Goal: Find specific page/section: Find specific page/section

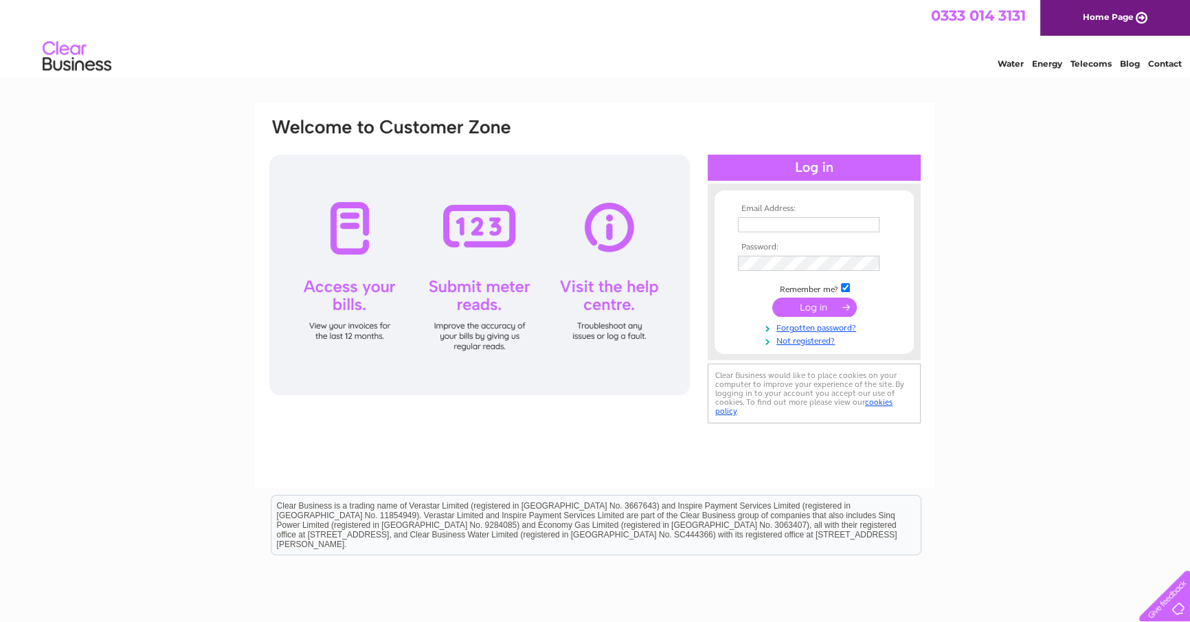
type input "[EMAIL_ADDRESS][DOMAIN_NAME]"
click at [807, 301] on input "submit" at bounding box center [814, 306] width 85 height 19
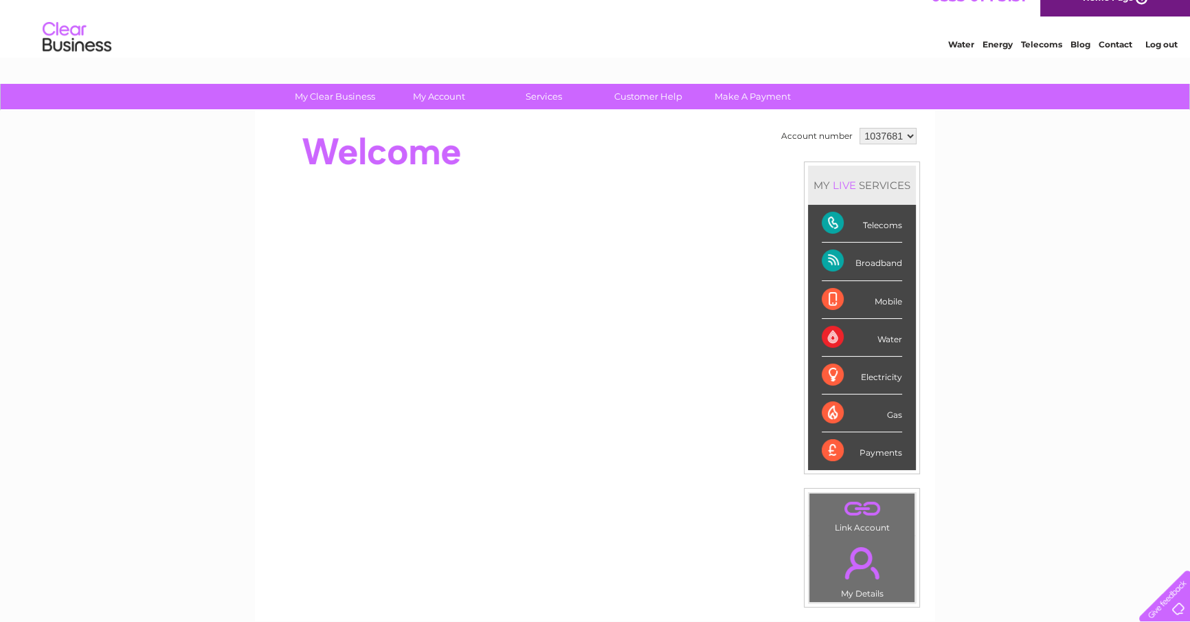
scroll to position [8, 0]
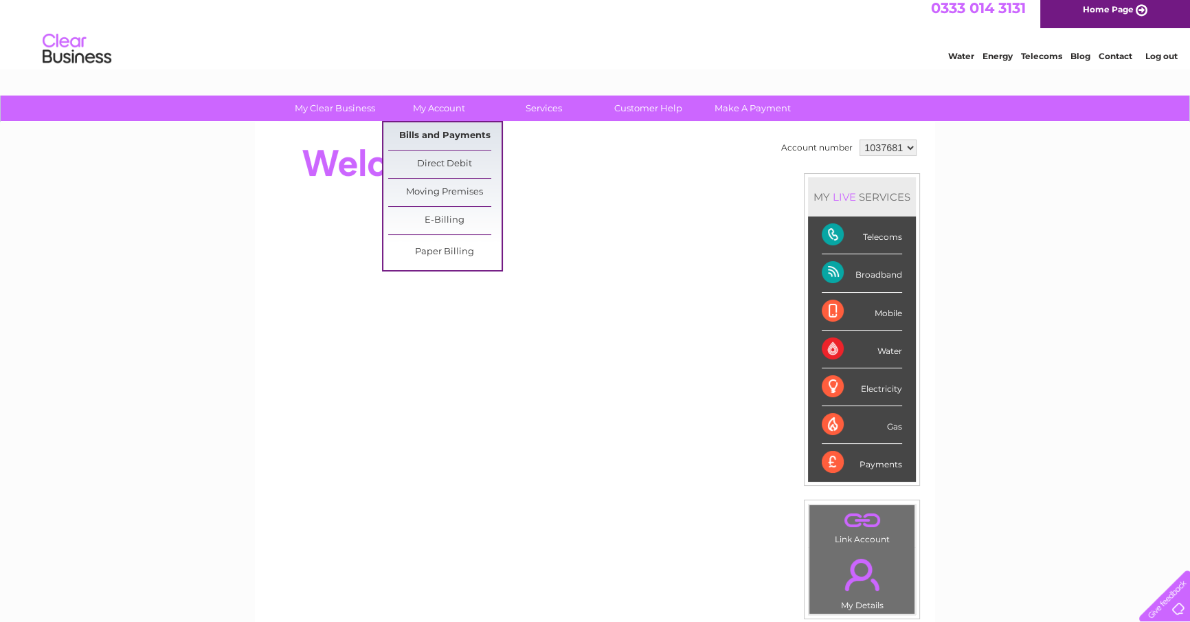
click at [427, 132] on link "Bills and Payments" at bounding box center [444, 135] width 113 height 27
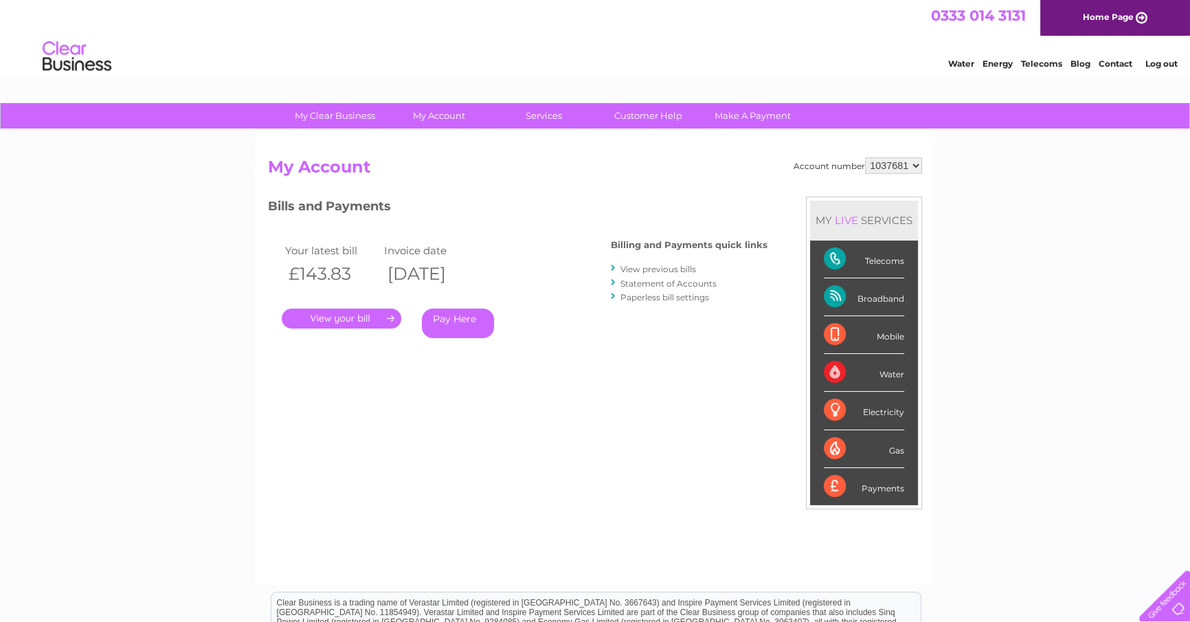
click at [330, 317] on link "." at bounding box center [342, 318] width 120 height 20
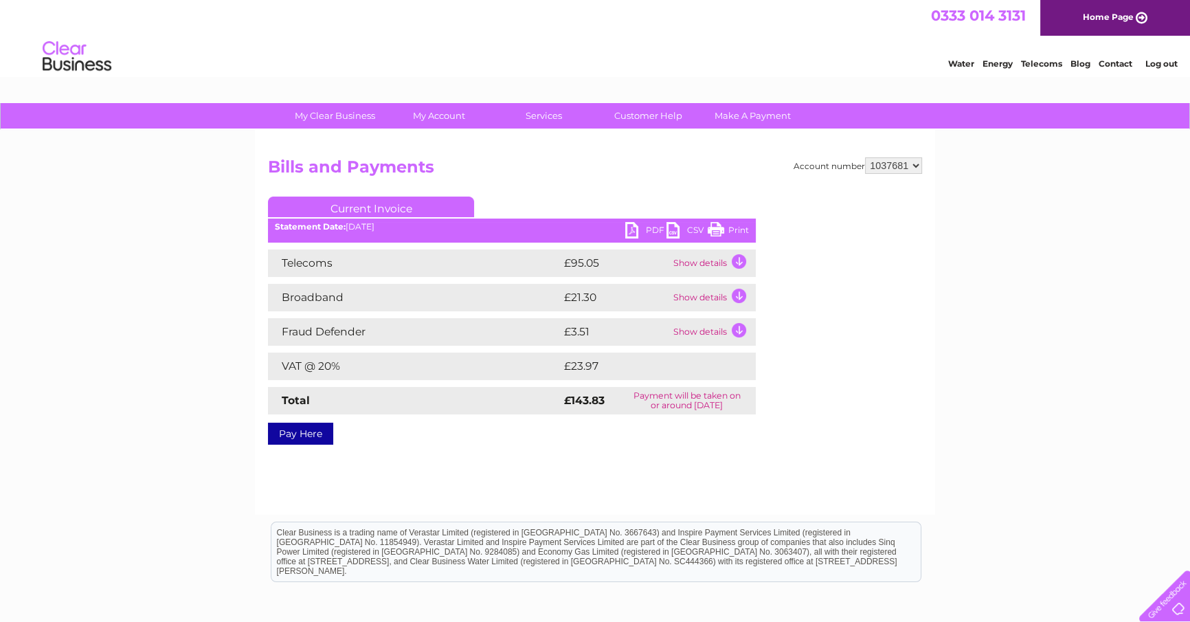
click at [726, 225] on link "Print" at bounding box center [728, 232] width 41 height 20
